Goal: Transaction & Acquisition: Purchase product/service

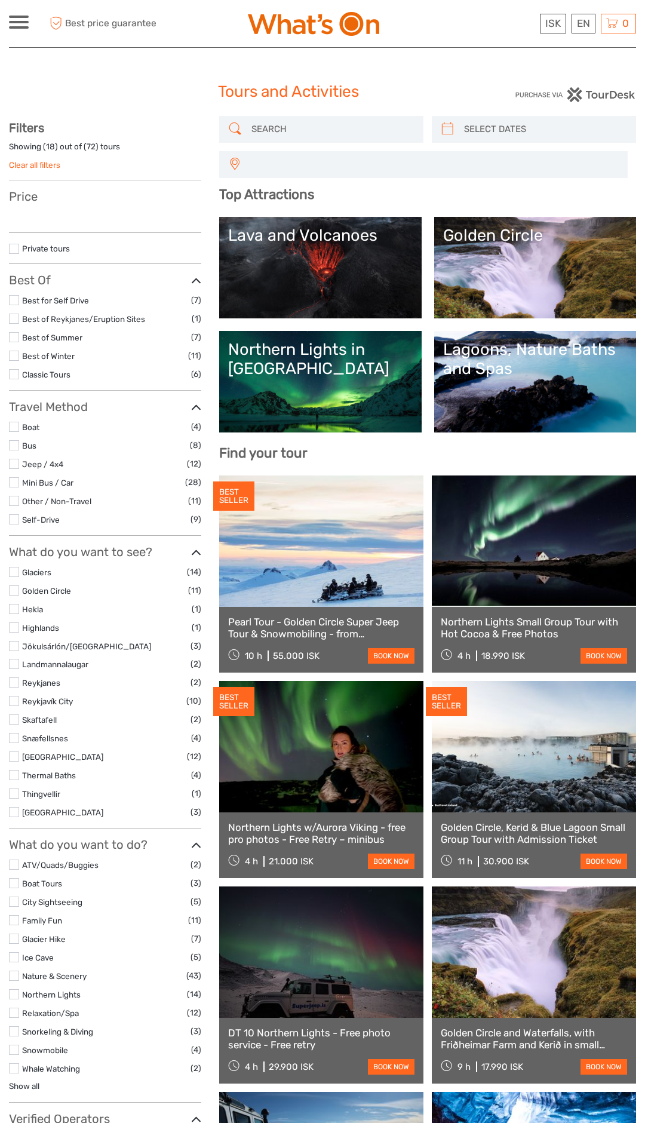
select select
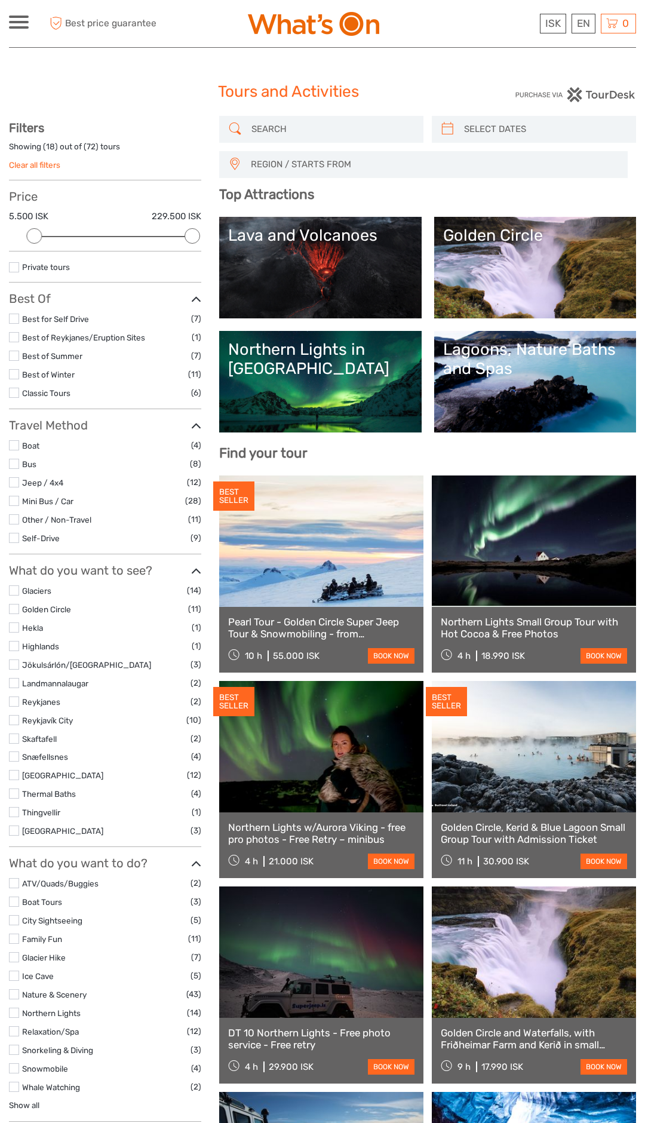
click at [342, 766] on link at bounding box center [321, 746] width 204 height 131
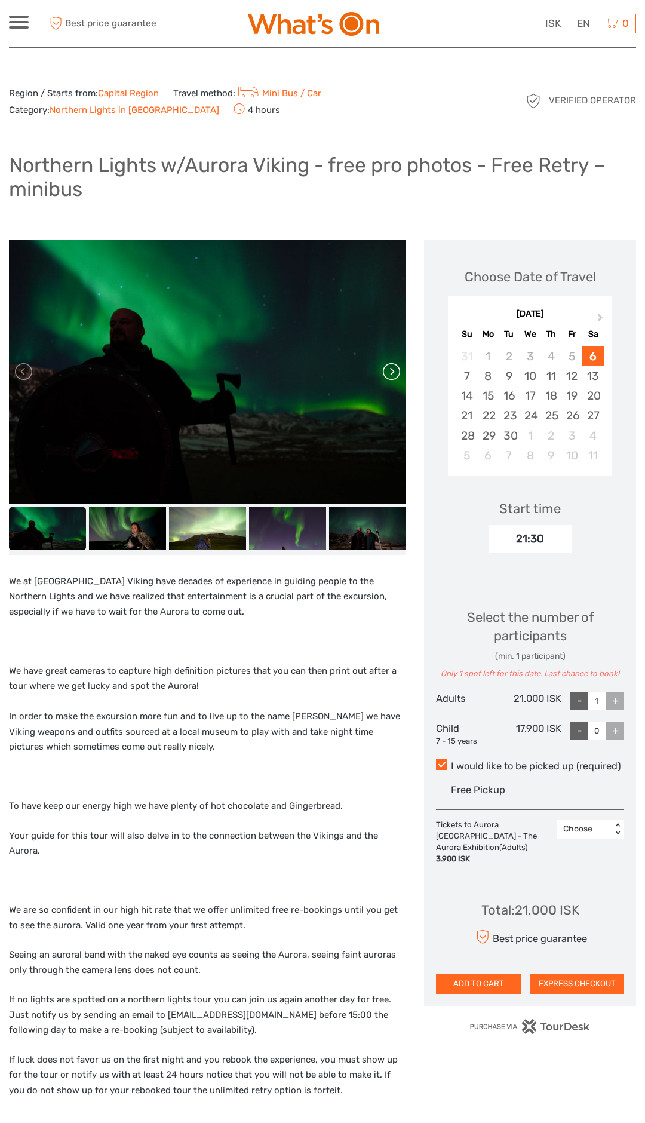
click at [390, 379] on link at bounding box center [390, 371] width 19 height 19
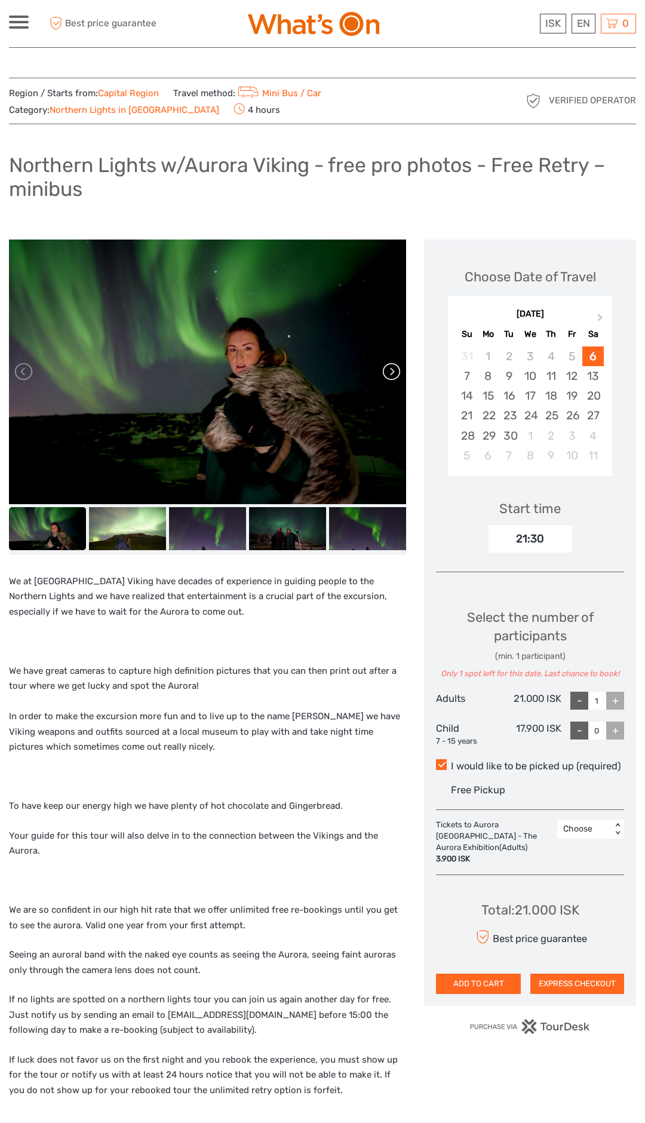
click at [395, 377] on link at bounding box center [390, 371] width 19 height 19
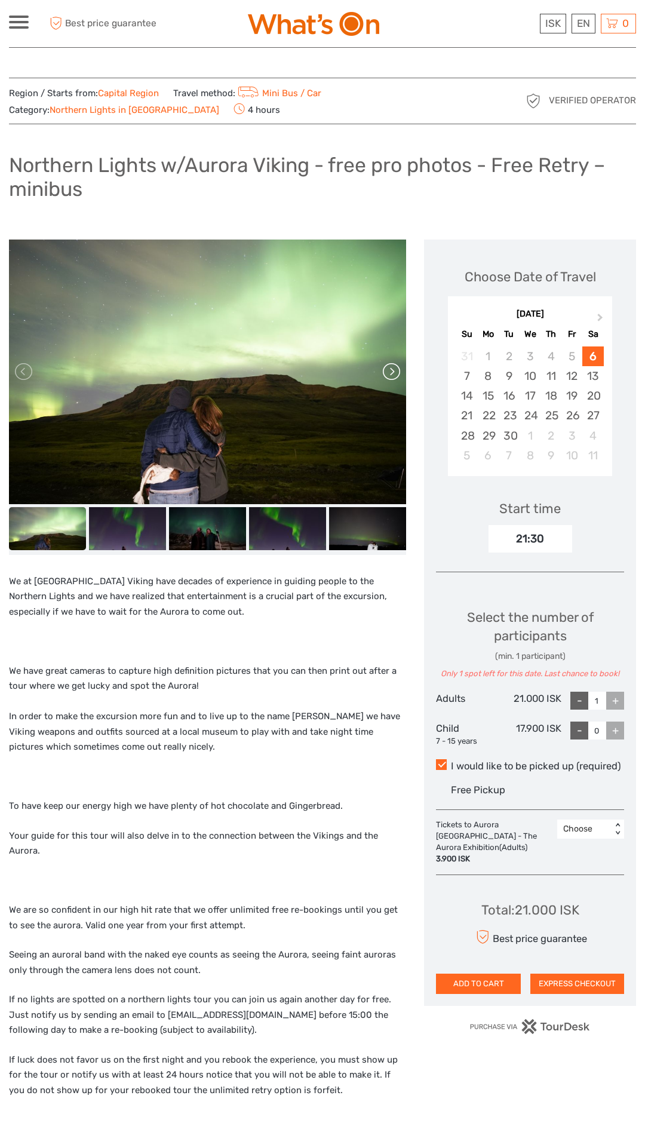
click at [397, 375] on link at bounding box center [390, 371] width 19 height 19
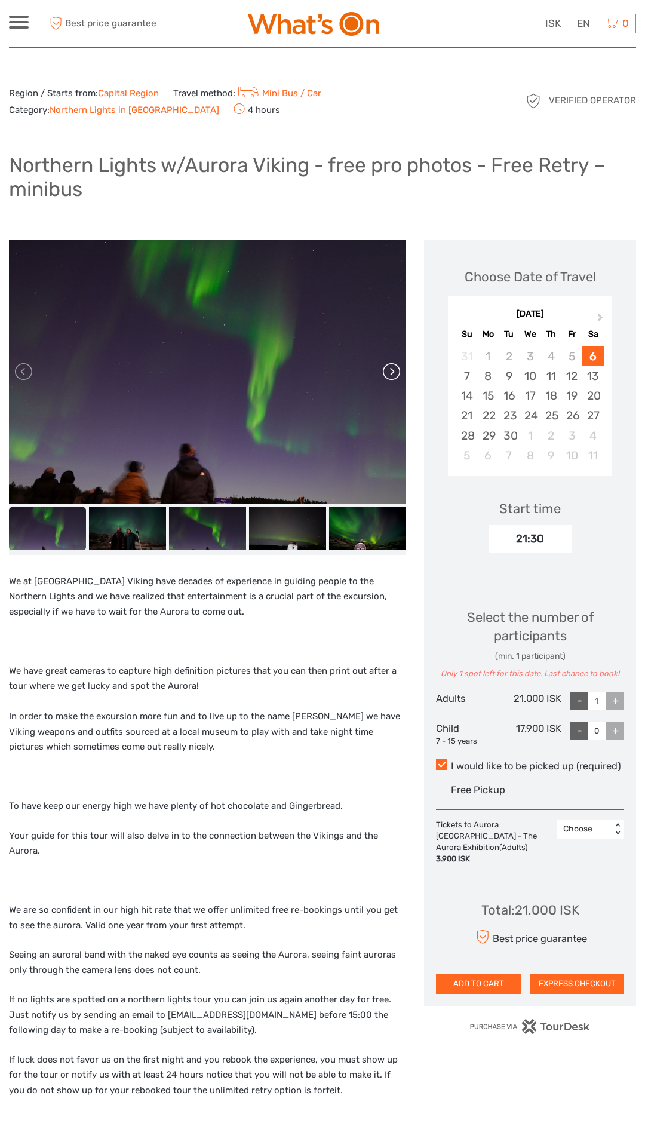
click at [391, 376] on link at bounding box center [390, 371] width 19 height 19
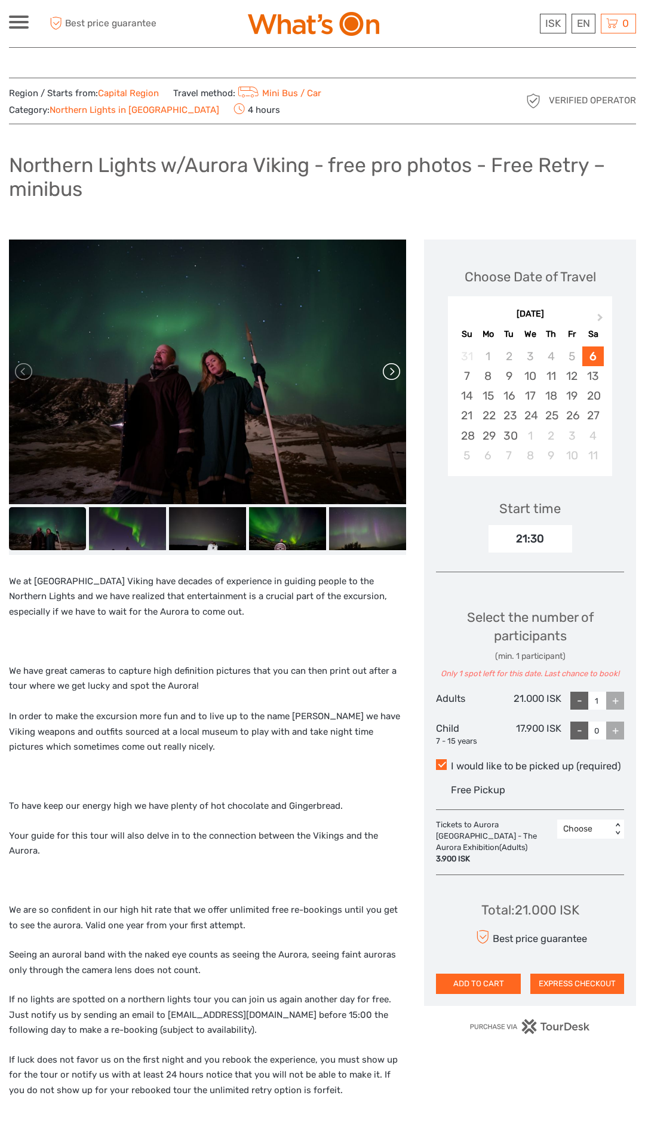
click at [398, 379] on link at bounding box center [390, 371] width 19 height 19
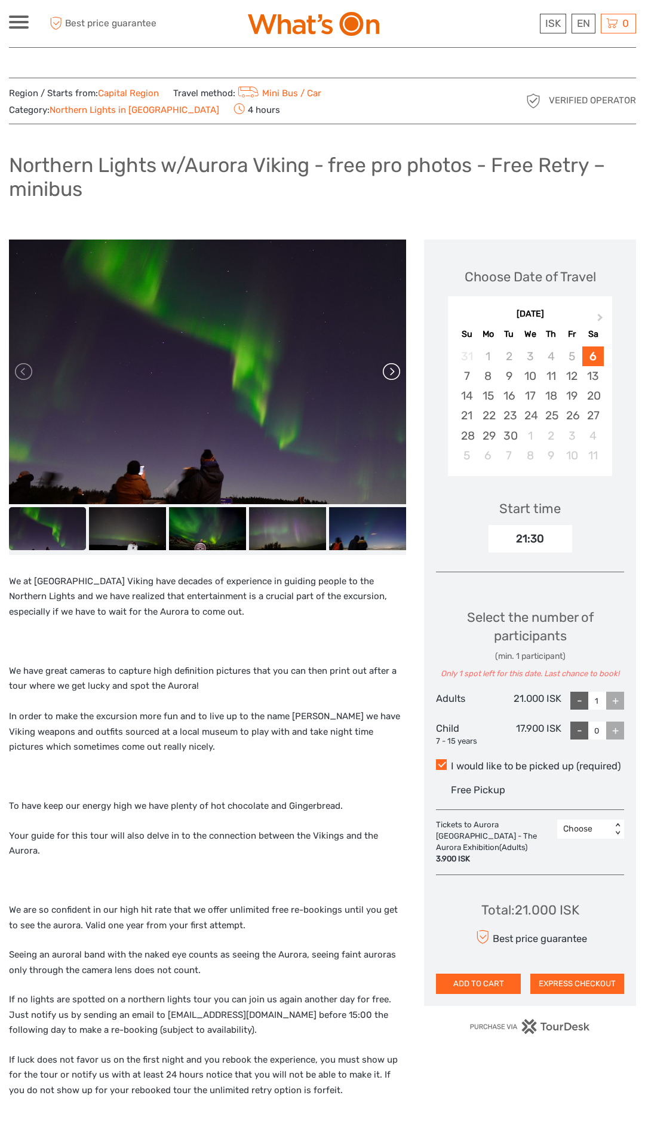
click at [391, 377] on link at bounding box center [390, 371] width 19 height 19
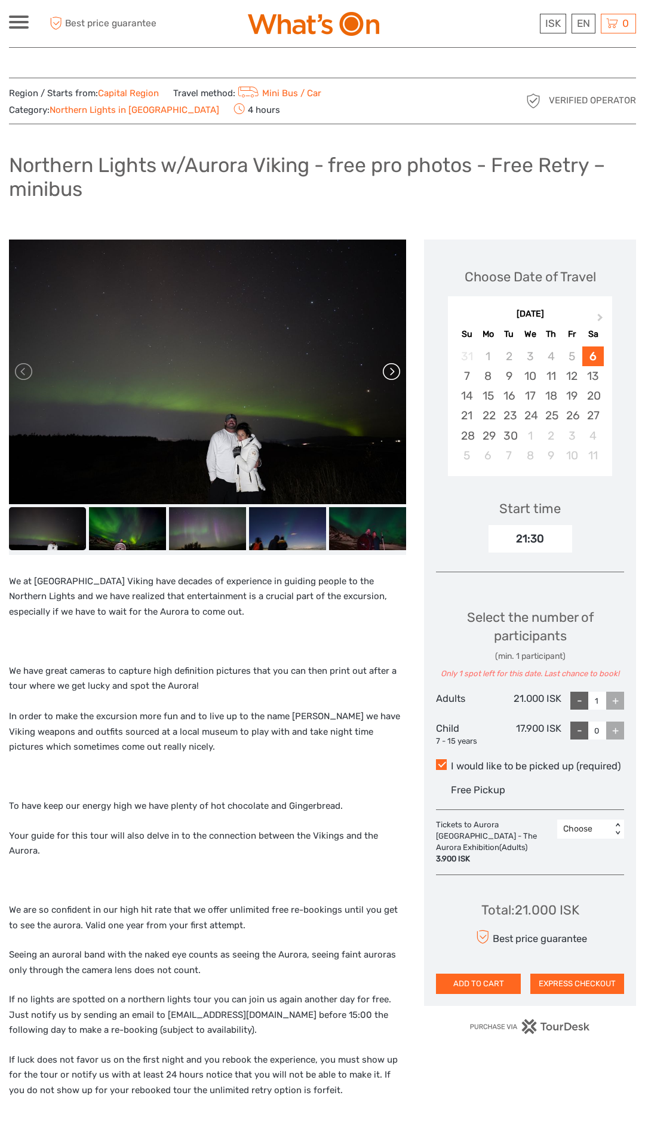
click at [397, 377] on link at bounding box center [390, 371] width 19 height 19
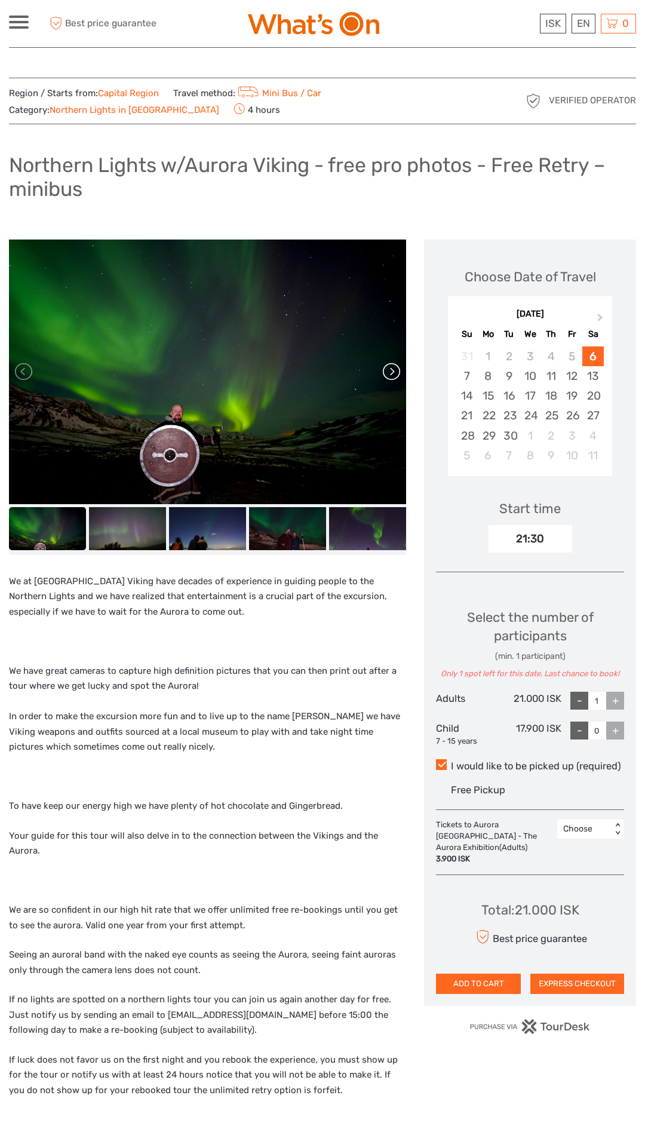
click at [391, 377] on link at bounding box center [390, 371] width 19 height 19
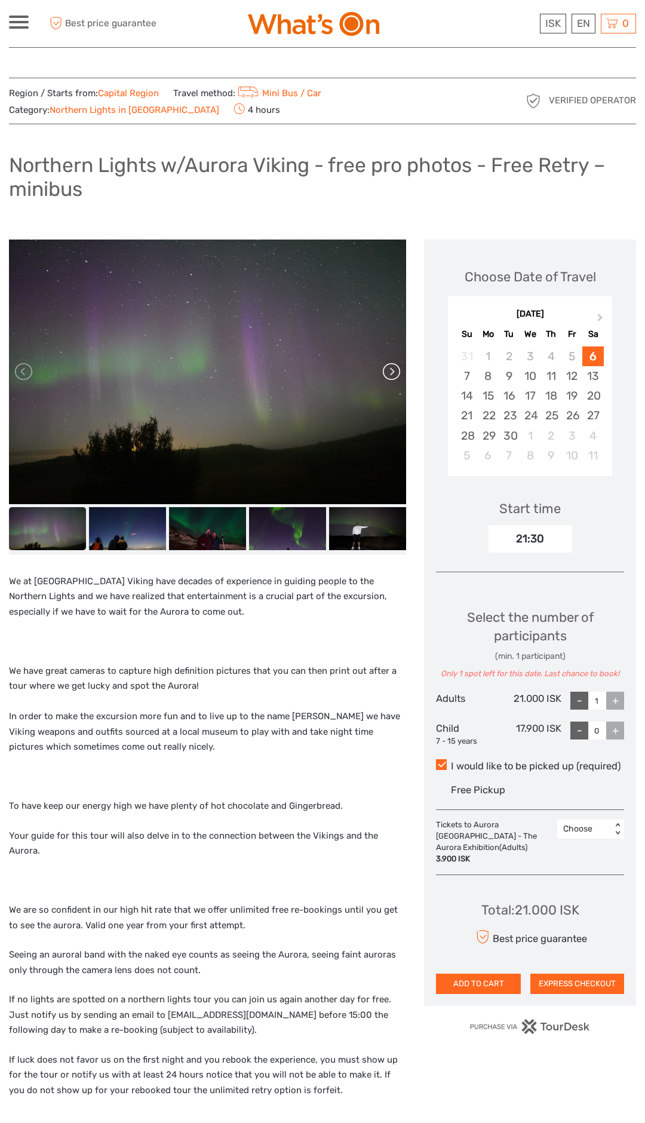
click at [397, 373] on link at bounding box center [390, 371] width 19 height 19
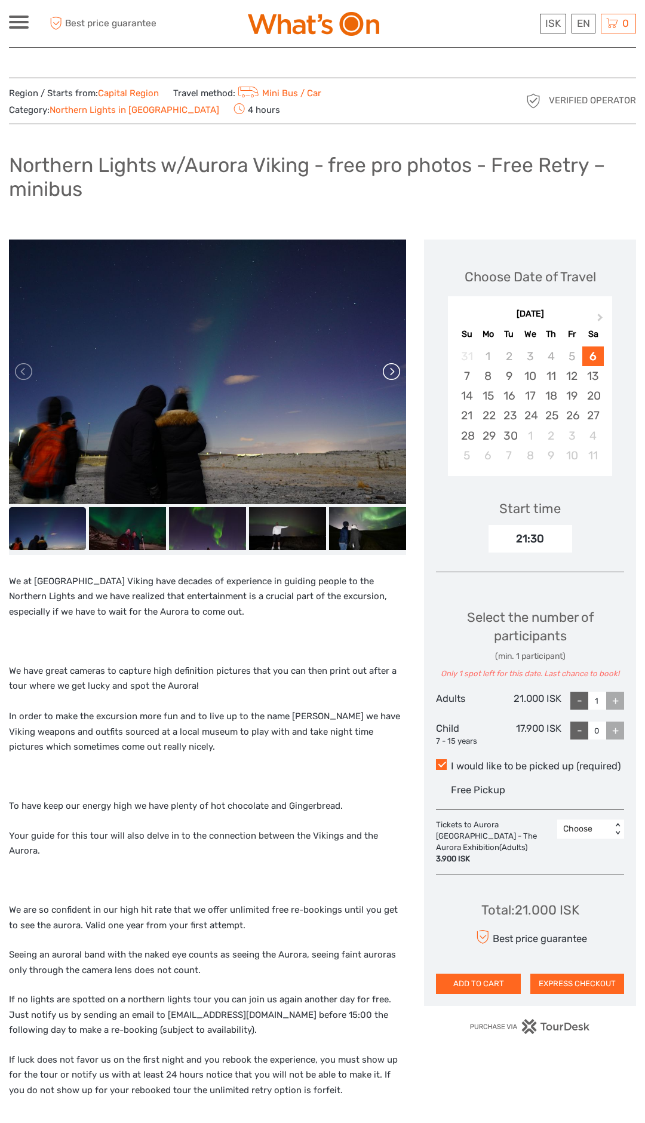
click at [391, 376] on link at bounding box center [390, 371] width 19 height 19
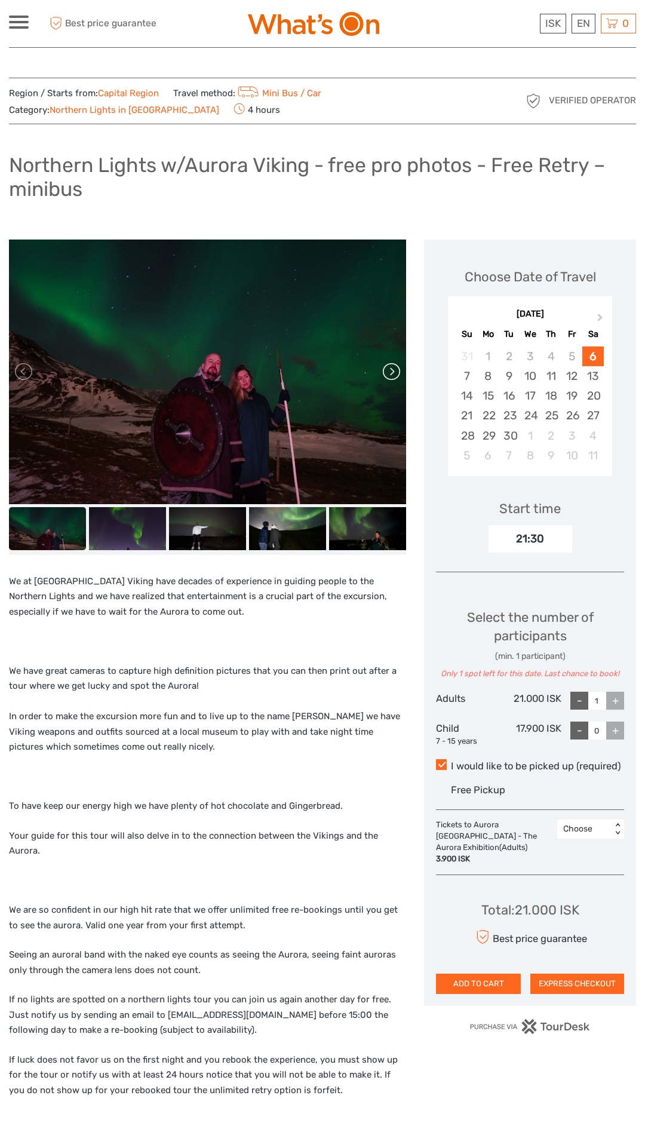
click at [388, 376] on link at bounding box center [390, 371] width 19 height 19
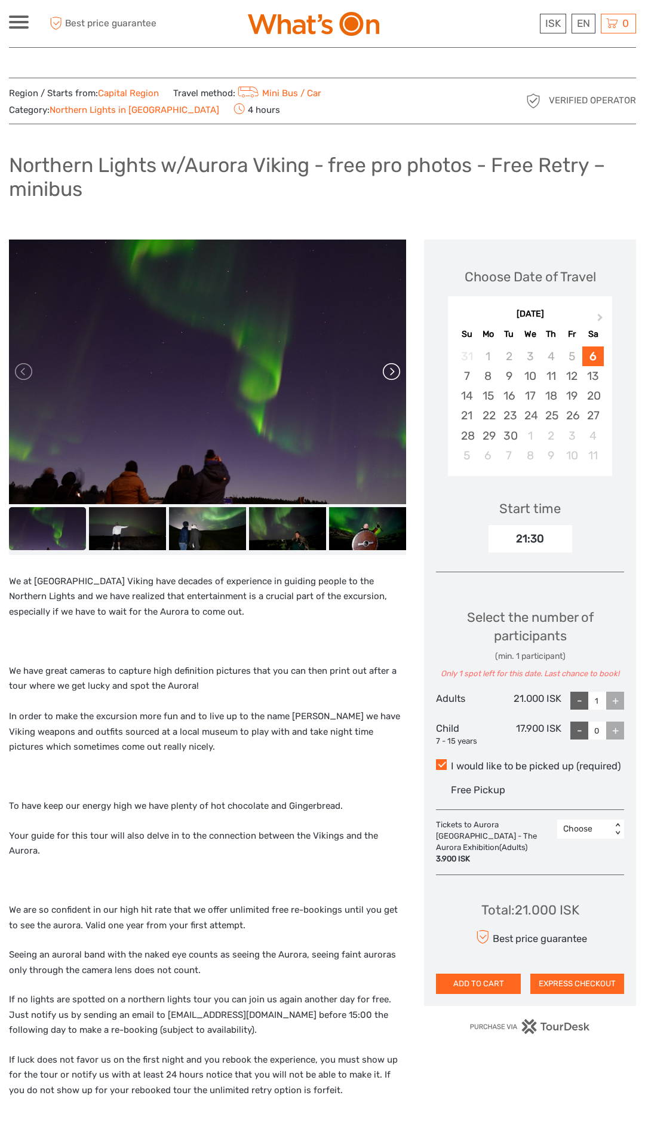
click at [396, 368] on link at bounding box center [390, 371] width 19 height 19
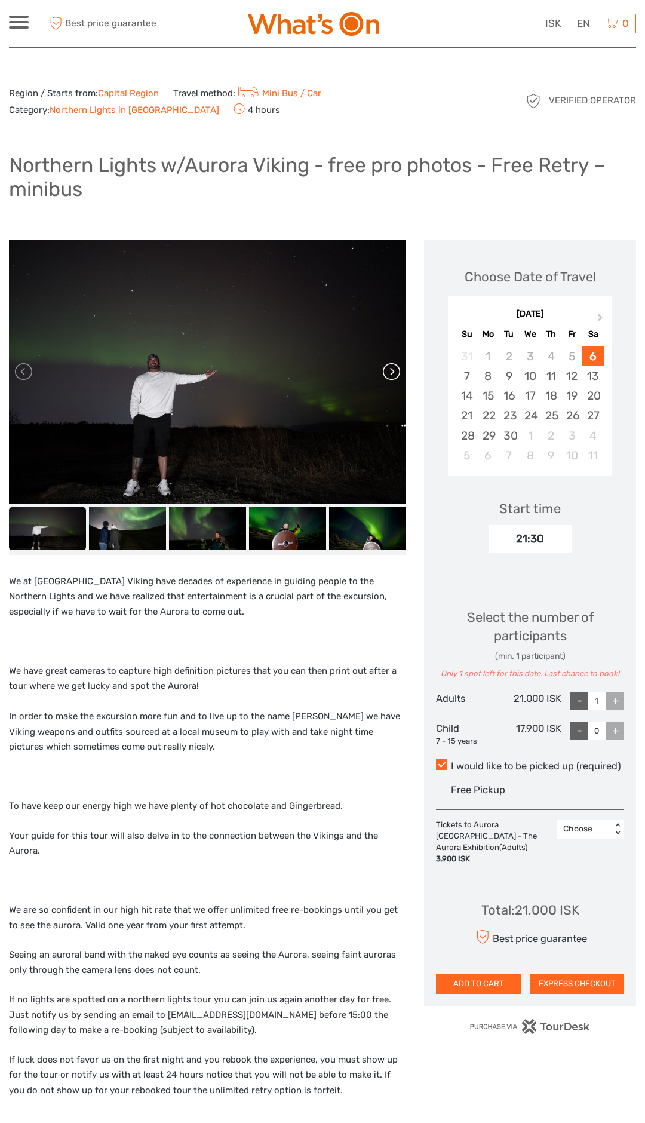
click at [397, 370] on link at bounding box center [390, 371] width 19 height 19
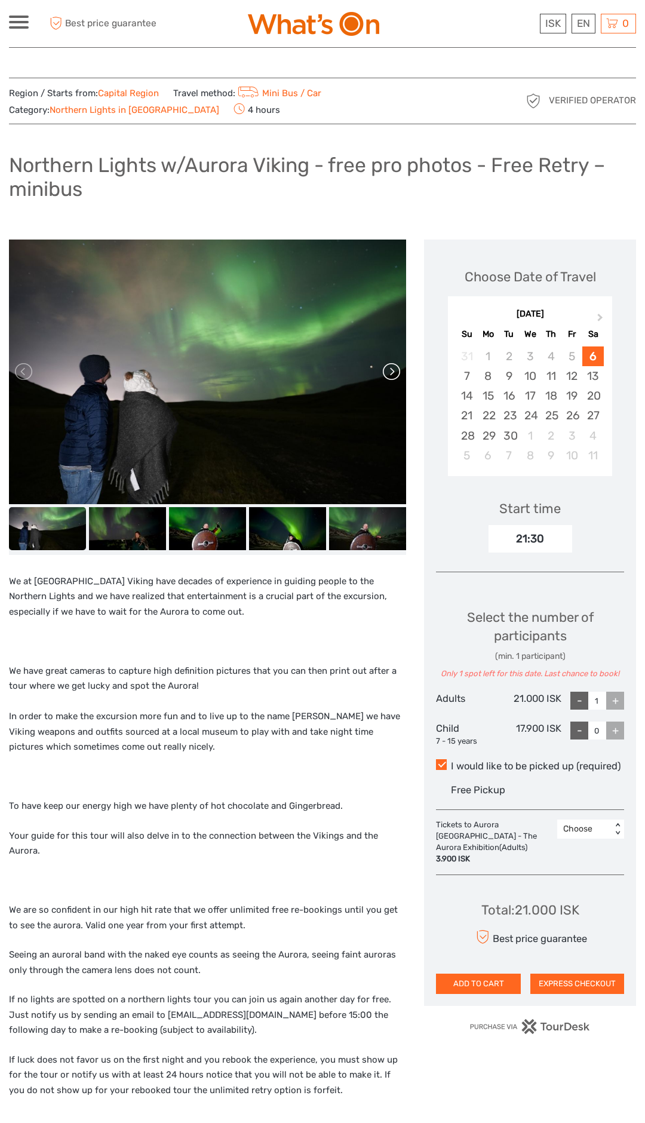
click at [390, 375] on link at bounding box center [390, 371] width 19 height 19
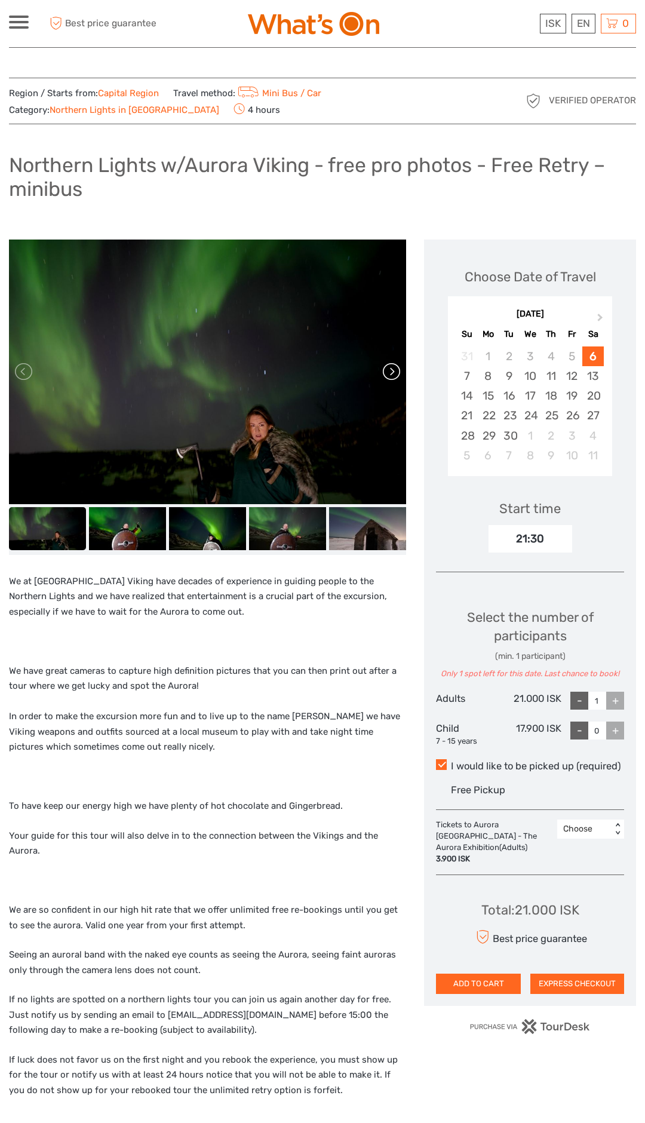
click at [395, 379] on link at bounding box center [390, 371] width 19 height 19
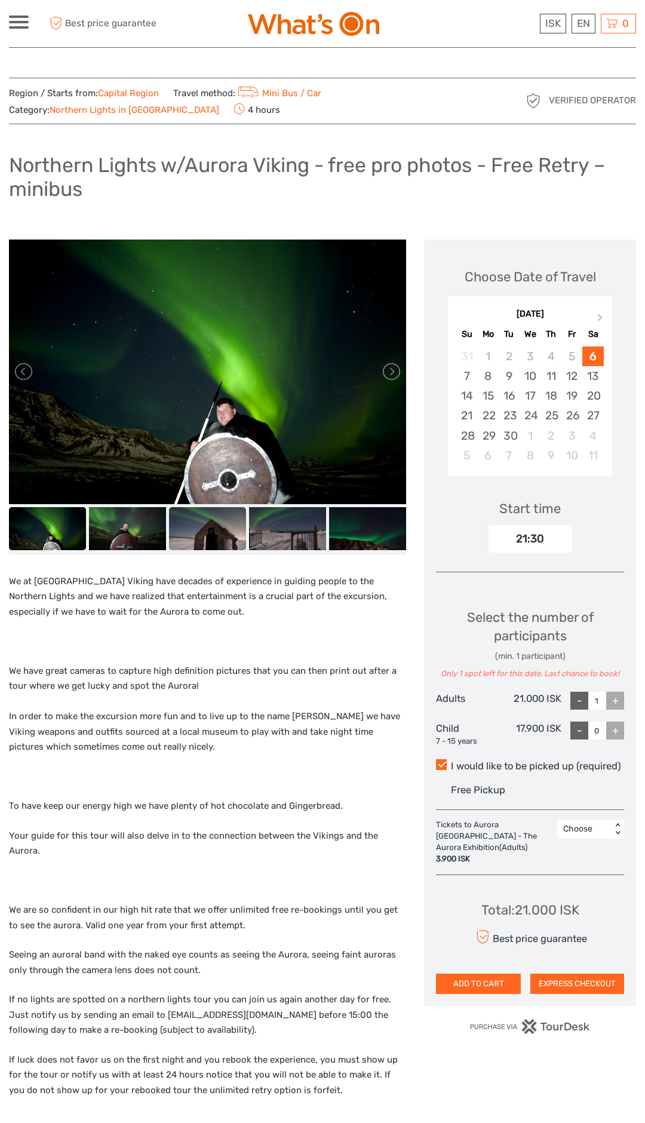
click at [229, 529] on img at bounding box center [207, 529] width 77 height 44
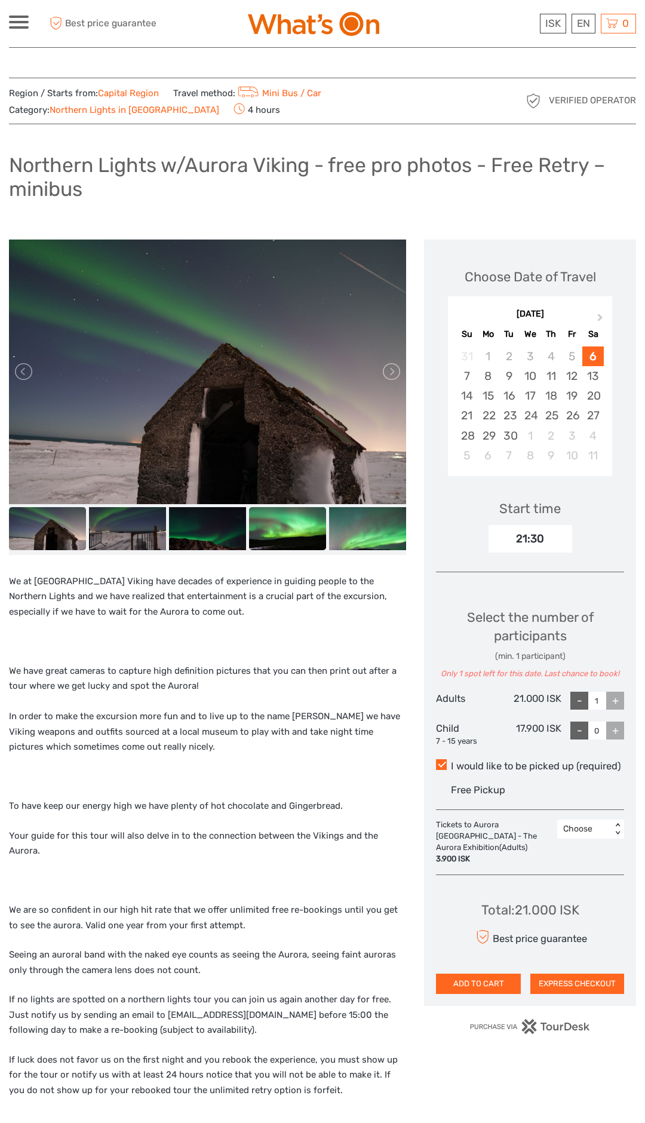
click at [281, 528] on img at bounding box center [287, 529] width 77 height 44
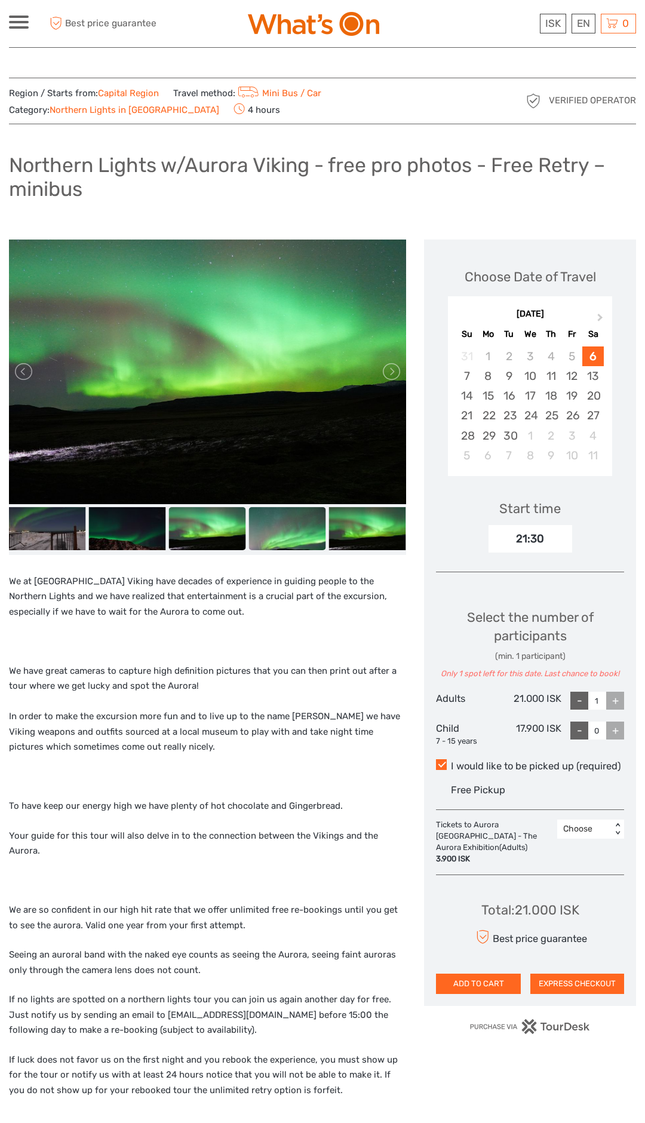
click at [300, 542] on img at bounding box center [287, 529] width 77 height 44
